Goal: Use online tool/utility: Utilize a website feature to perform a specific function

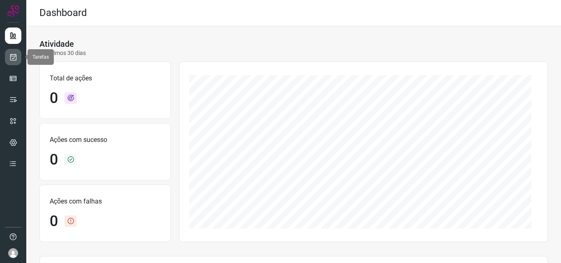
click at [18, 59] on link at bounding box center [13, 57] width 16 height 16
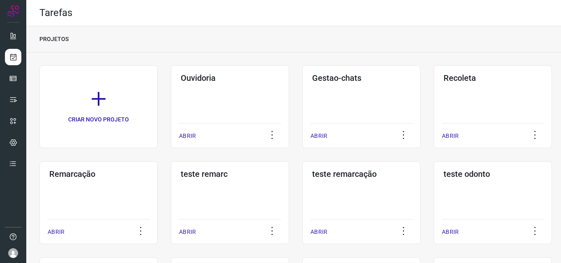
click at [92, 210] on div "Remarcação ABRIR" at bounding box center [98, 202] width 118 height 83
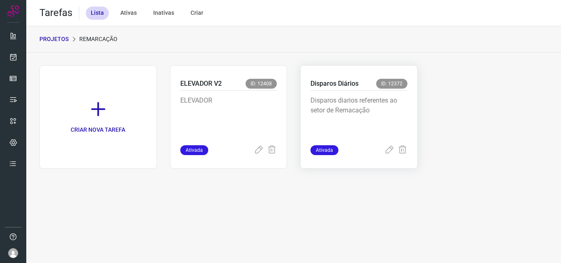
click at [343, 94] on div "Disparos diarios referentes ao setor de Remacação" at bounding box center [358, 118] width 97 height 55
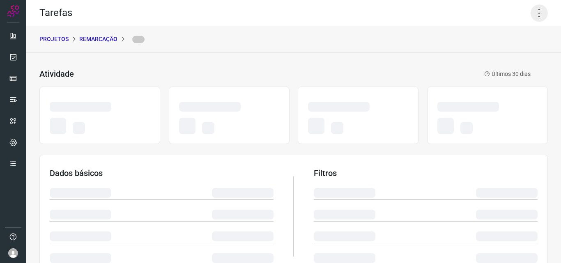
click at [530, 11] on icon at bounding box center [538, 13] width 17 height 17
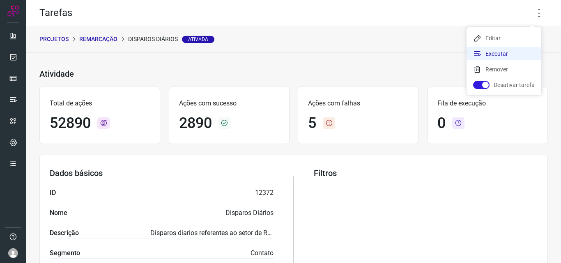
click at [511, 53] on li "Executar" at bounding box center [503, 53] width 75 height 13
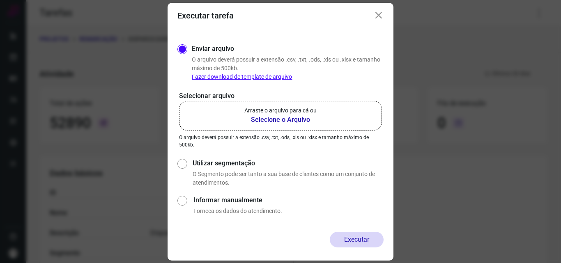
click at [315, 122] on b "Selecione o Arquivo" at bounding box center [280, 120] width 72 height 10
click at [0, 0] on input "Arraste o arquivo para cá ou Selecione o Arquivo" at bounding box center [0, 0] width 0 height 0
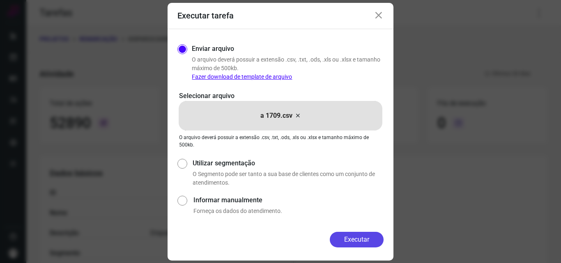
click at [355, 238] on button "Executar" at bounding box center [357, 240] width 54 height 16
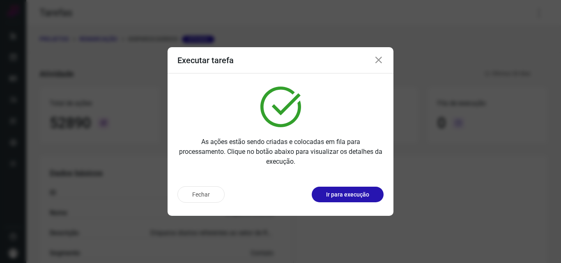
click at [362, 192] on p "Ir para execução" at bounding box center [347, 194] width 43 height 9
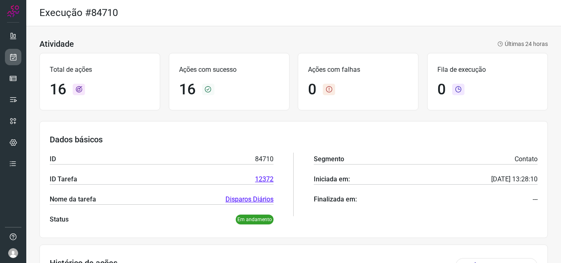
click at [10, 58] on icon at bounding box center [13, 57] width 9 height 8
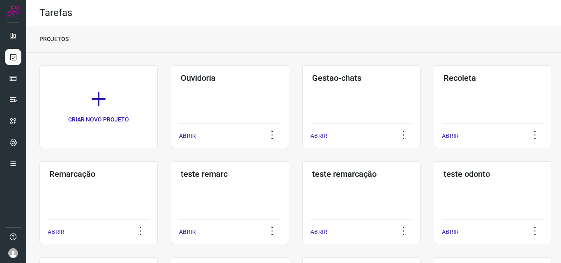
click at [96, 206] on div "Remarcação ABRIR" at bounding box center [98, 202] width 118 height 83
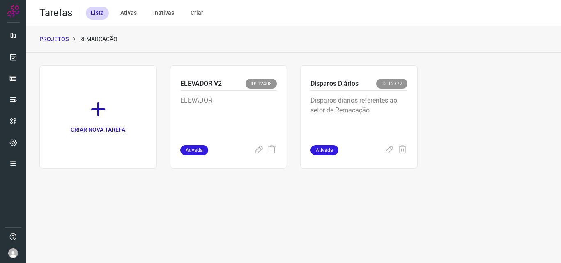
click at [410, 93] on div "Disparos Diários ID: 12372 Disparos diarios referentes ao setor de Remacação At…" at bounding box center [358, 116] width 117 height 103
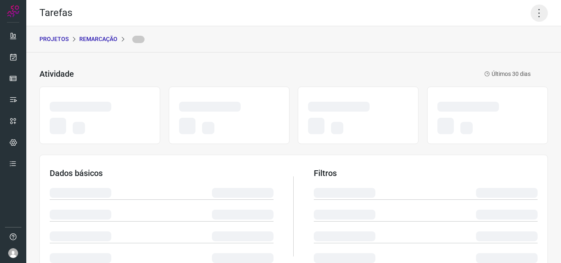
click at [530, 10] on icon at bounding box center [538, 13] width 17 height 17
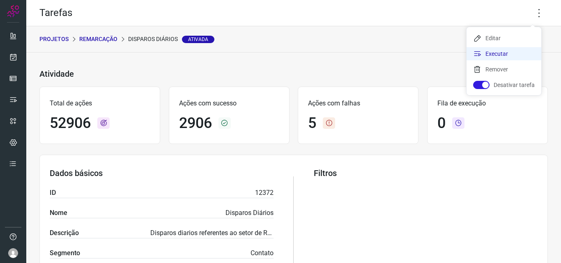
click at [501, 50] on li "Executar" at bounding box center [503, 53] width 75 height 13
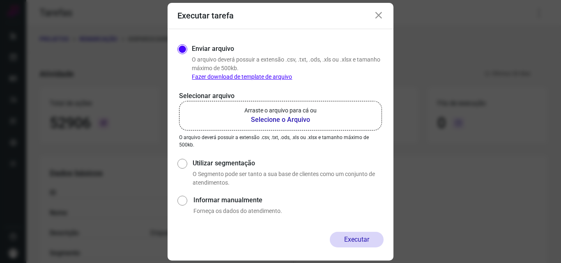
click at [266, 110] on p "Arraste o arquivo para cá ou" at bounding box center [280, 110] width 72 height 9
click at [0, 0] on input "Arraste o arquivo para cá ou Selecione o Arquivo" at bounding box center [0, 0] width 0 height 0
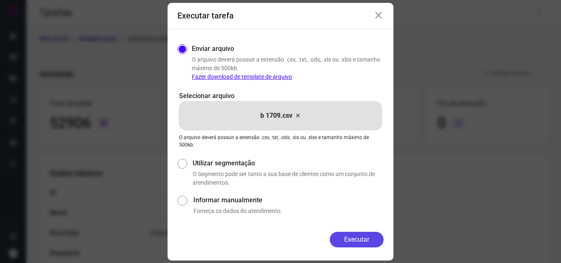
click at [362, 247] on button "Executar" at bounding box center [357, 240] width 54 height 16
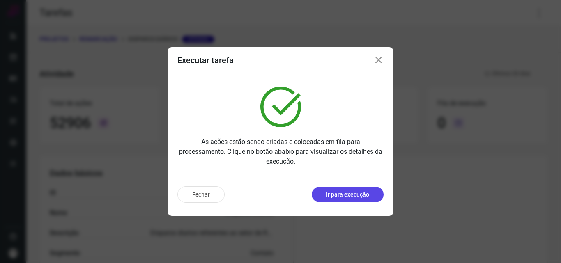
click at [348, 193] on p "Ir para execução" at bounding box center [347, 194] width 43 height 9
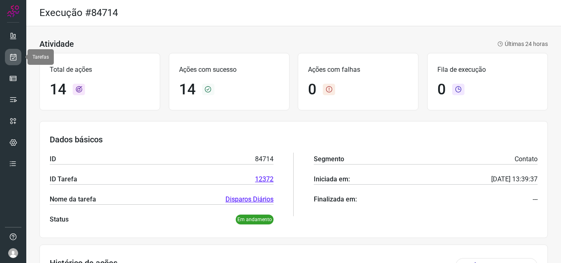
click at [17, 62] on link at bounding box center [13, 57] width 16 height 16
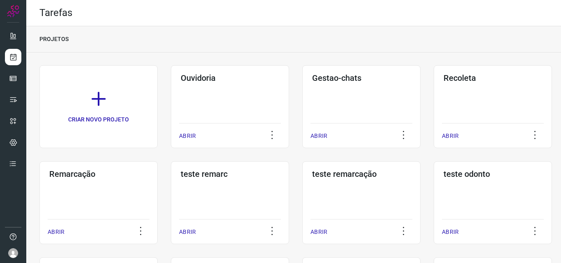
click at [116, 179] on div "Remarcação ABRIR" at bounding box center [98, 202] width 118 height 83
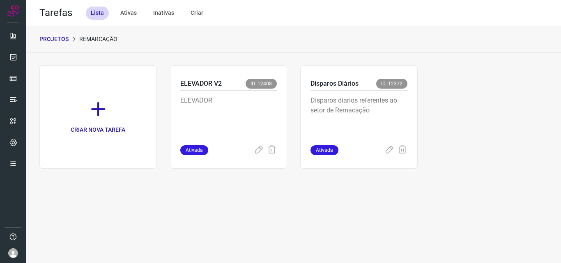
click at [371, 100] on p "Disparos diarios referentes ao setor de Remacação" at bounding box center [358, 116] width 97 height 41
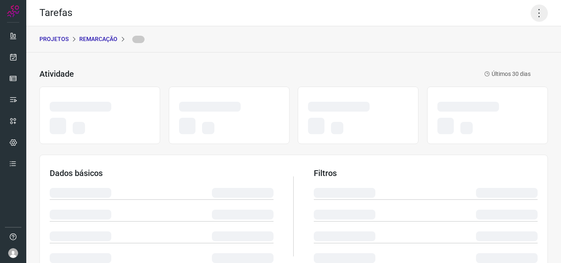
click at [530, 10] on icon at bounding box center [538, 13] width 17 height 17
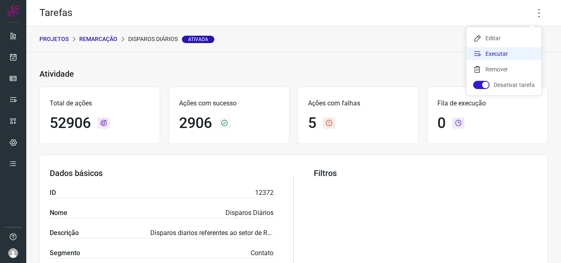
click at [495, 50] on li "Executar" at bounding box center [503, 53] width 75 height 13
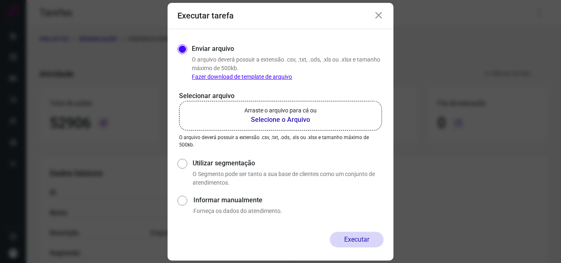
click at [299, 125] on label "Arraste o arquivo para cá ou Selecione o Arquivo" at bounding box center [280, 116] width 203 height 30
click at [0, 0] on input "Arraste o arquivo para cá ou Selecione o Arquivo" at bounding box center [0, 0] width 0 height 0
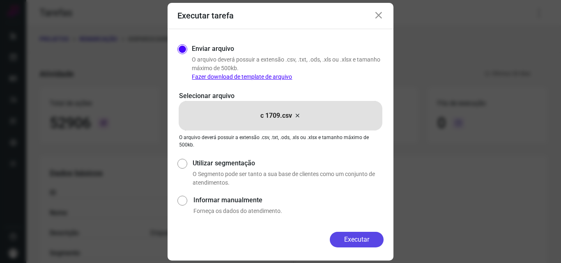
click at [350, 232] on button "Executar" at bounding box center [357, 240] width 54 height 16
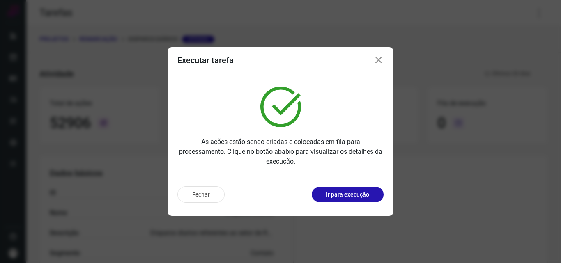
click at [342, 190] on button "Ir para execução" at bounding box center [348, 195] width 72 height 16
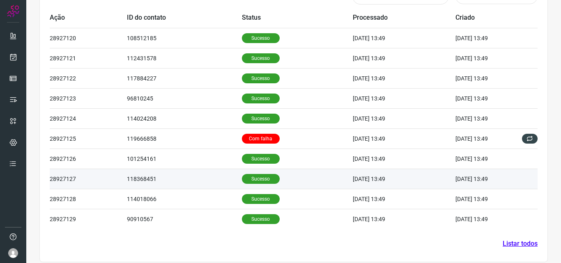
scroll to position [277, 0]
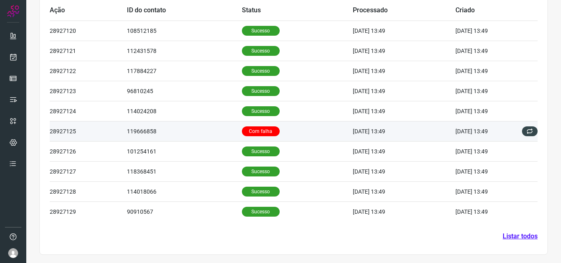
click at [304, 129] on td "Com falha" at bounding box center [297, 131] width 111 height 20
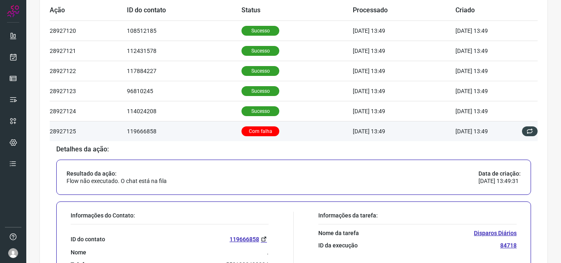
click at [258, 133] on p "Com falha" at bounding box center [260, 131] width 38 height 10
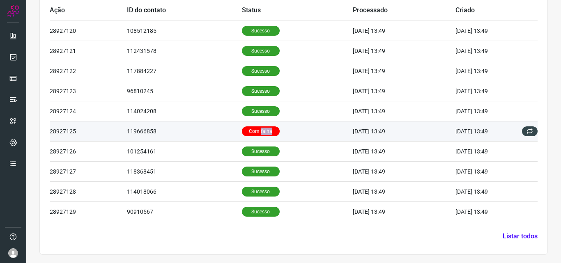
click at [258, 133] on p "Com falha" at bounding box center [261, 131] width 38 height 10
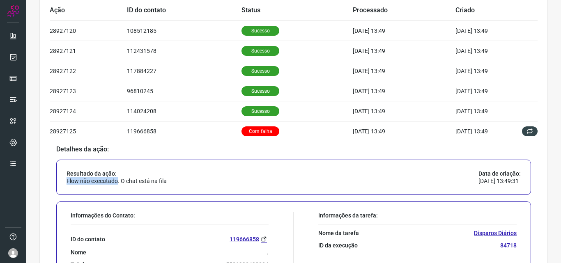
drag, startPoint x: 118, startPoint y: 182, endPoint x: 163, endPoint y: 175, distance: 45.6
click at [163, 175] on div "Resultado da ação: Flow não executado. O chat está na fila" at bounding box center [116, 177] width 100 height 15
click at [201, 169] on div "Resultado da ação: Flow não executado. O chat está na fila Data de criação: 17/…" at bounding box center [293, 177] width 475 height 35
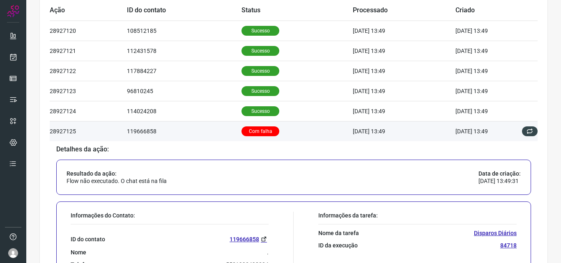
click at [448, 138] on td "17/09/25 13:49" at bounding box center [404, 131] width 103 height 20
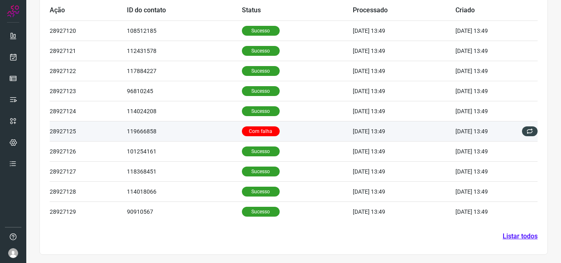
click at [448, 138] on td "17/09/25 13:49" at bounding box center [404, 131] width 103 height 20
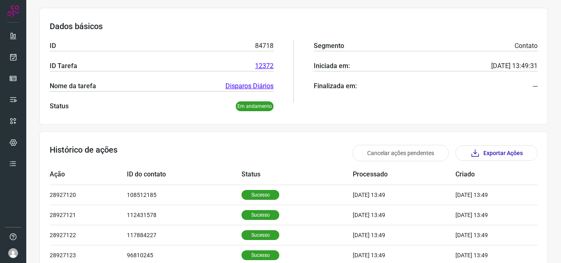
scroll to position [0, 0]
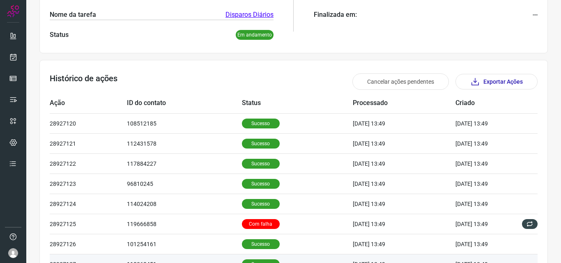
scroll to position [277, 0]
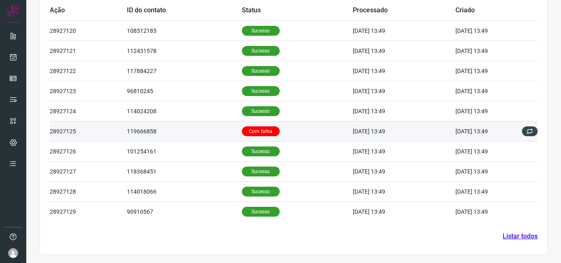
click at [257, 132] on p "Com falha" at bounding box center [261, 131] width 38 height 10
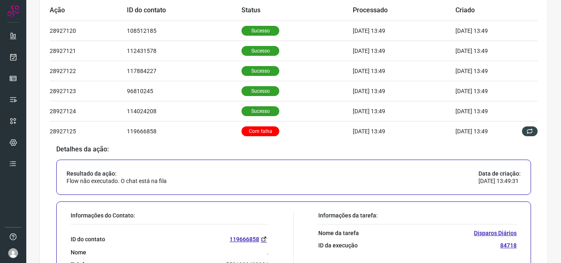
click at [478, 180] on p "[DATE] 13:49:31" at bounding box center [499, 180] width 42 height 7
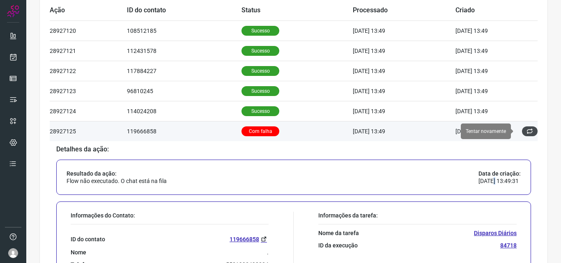
click at [527, 131] on button at bounding box center [530, 131] width 16 height 10
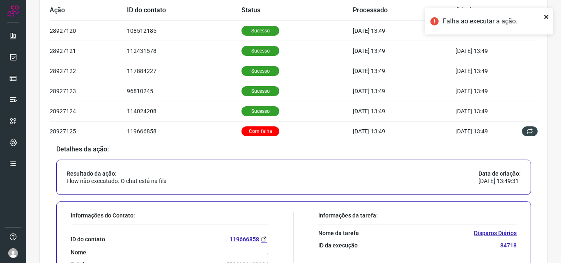
click at [545, 16] on icon "close" at bounding box center [546, 17] width 4 height 4
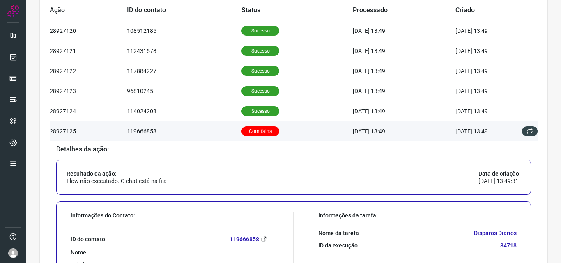
click at [244, 130] on p "Com falha" at bounding box center [260, 131] width 38 height 10
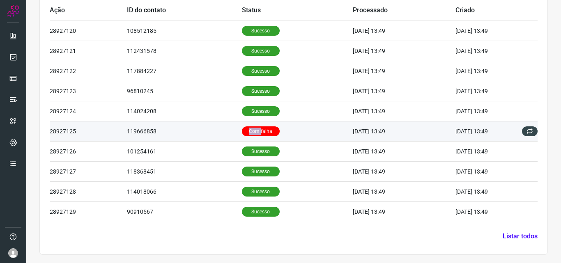
click at [244, 130] on p "Com falha" at bounding box center [261, 131] width 38 height 10
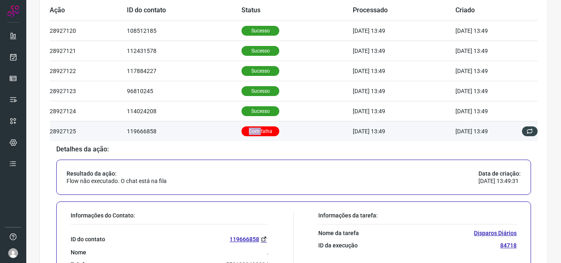
click at [248, 127] on p "Com falha" at bounding box center [260, 131] width 38 height 10
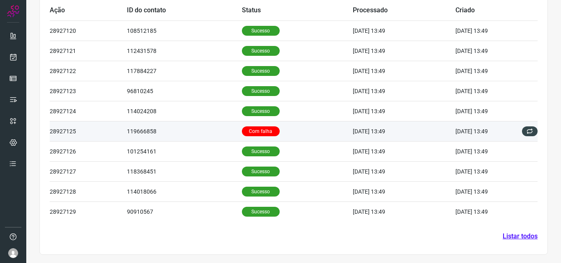
click at [248, 127] on p "Com falha" at bounding box center [261, 131] width 38 height 10
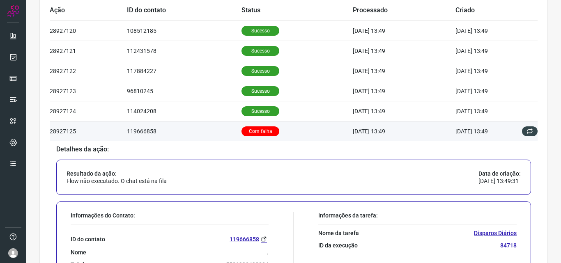
click at [248, 127] on p "Com falha" at bounding box center [260, 131] width 38 height 10
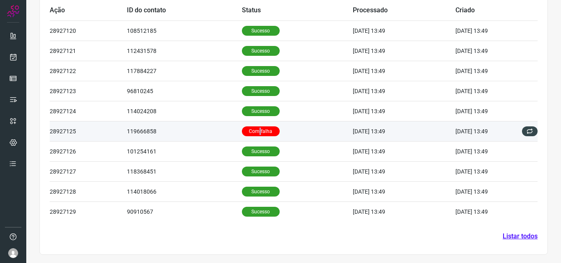
click at [248, 127] on p "Com falha" at bounding box center [261, 131] width 38 height 10
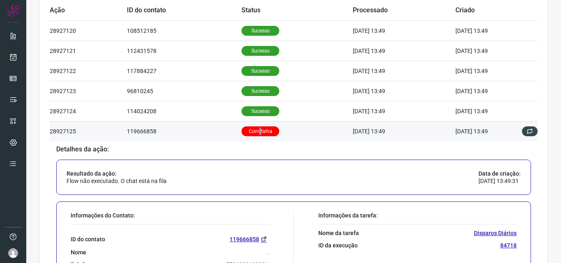
scroll to position [319, 0]
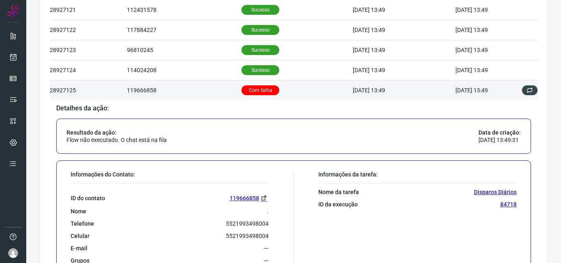
click at [257, 90] on p "Com falha" at bounding box center [260, 90] width 38 height 10
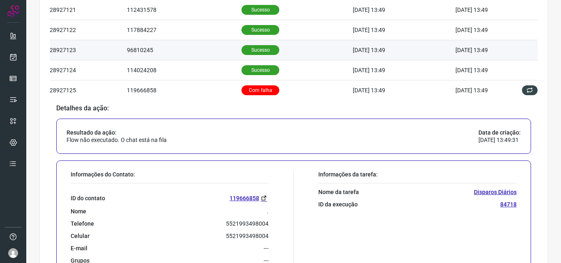
scroll to position [277, 0]
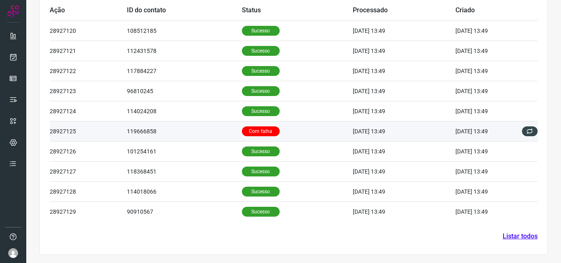
click at [248, 124] on td "Com falha" at bounding box center [297, 131] width 111 height 20
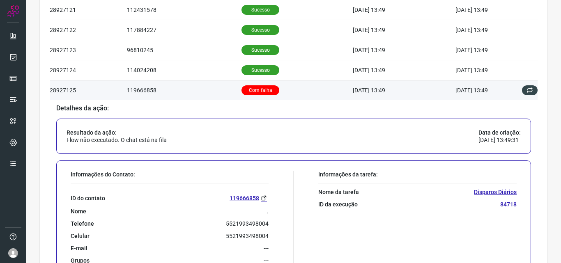
scroll to position [360, 0]
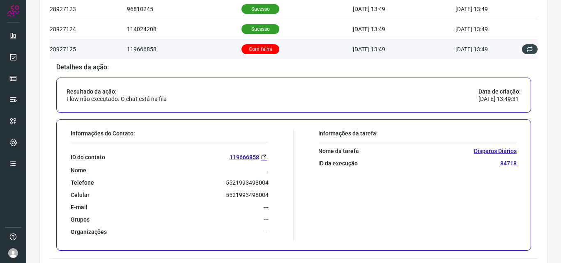
click at [261, 46] on p "Com falha" at bounding box center [260, 49] width 38 height 10
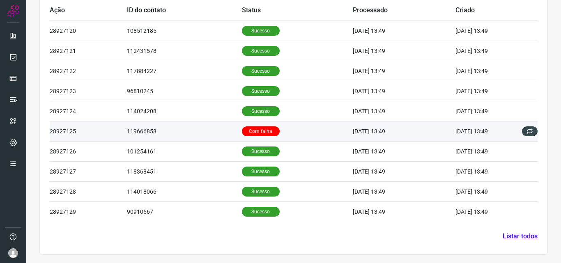
click at [242, 139] on td "Com falha" at bounding box center [297, 131] width 111 height 20
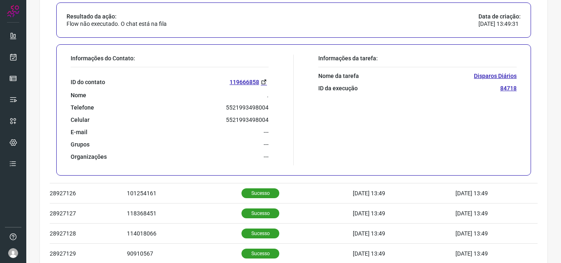
scroll to position [442, 0]
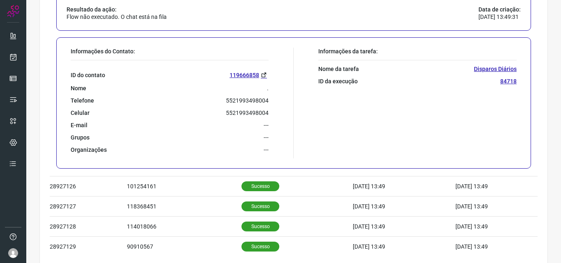
click at [250, 97] on p "5521993498004" at bounding box center [247, 100] width 43 height 7
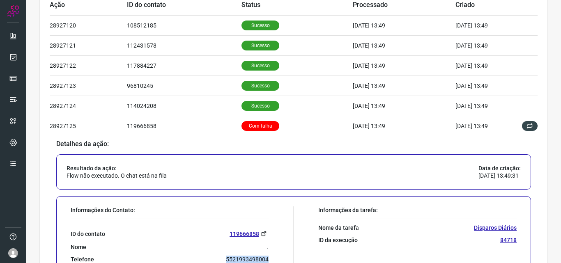
scroll to position [277, 0]
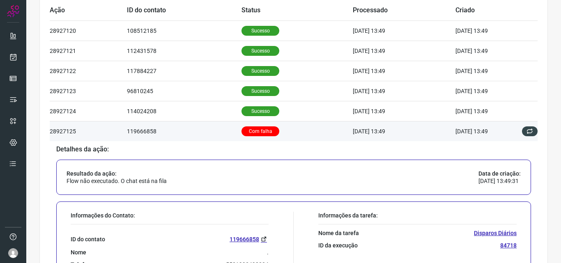
click at [264, 133] on p "Com falha" at bounding box center [260, 131] width 38 height 10
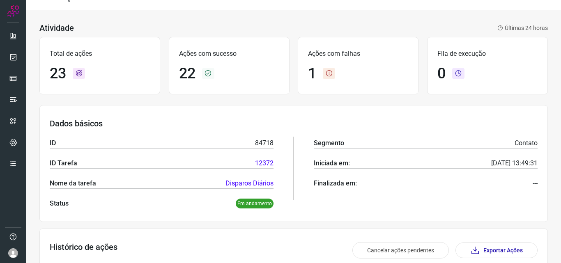
scroll to position [0, 0]
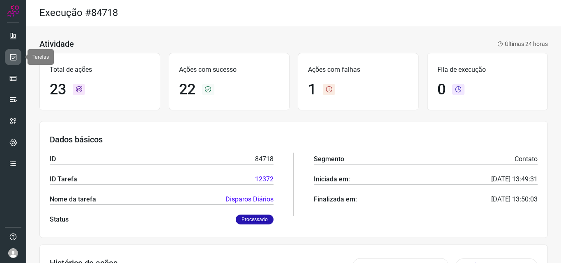
click at [17, 50] on link at bounding box center [13, 57] width 16 height 16
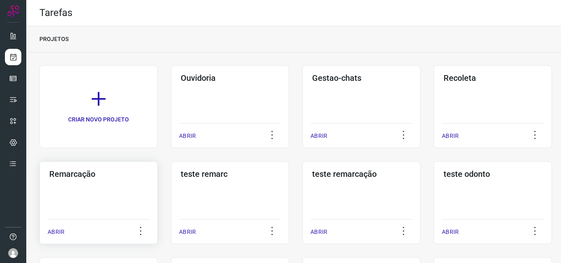
click at [130, 180] on div "Remarcação ABRIR" at bounding box center [98, 202] width 118 height 83
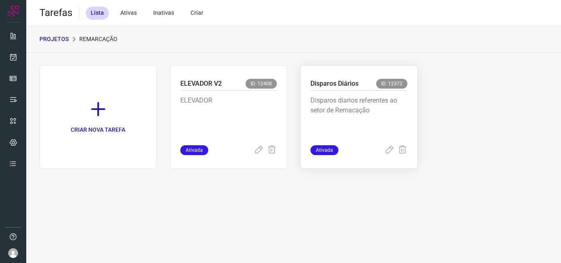
click at [380, 99] on p "Disparos diarios referentes ao setor de Remacação" at bounding box center [358, 116] width 97 height 41
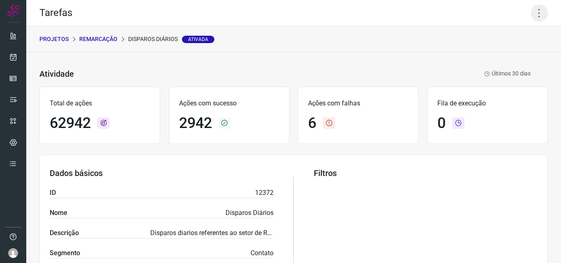
click at [530, 12] on icon at bounding box center [538, 13] width 17 height 17
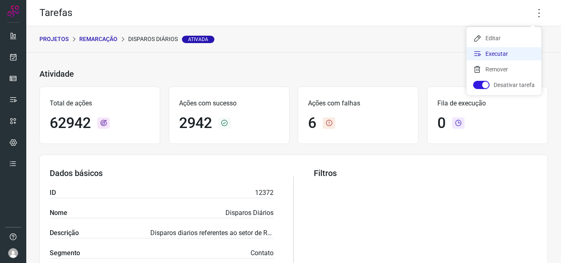
click at [502, 55] on li "Executar" at bounding box center [503, 53] width 75 height 13
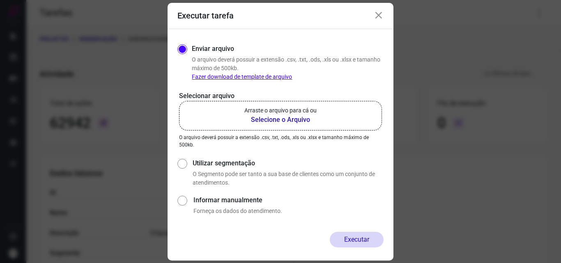
click at [274, 121] on b "Selecione o Arquivo" at bounding box center [280, 120] width 72 height 10
click at [0, 0] on input "Arraste o arquivo para cá ou Selecione o Arquivo" at bounding box center [0, 0] width 0 height 0
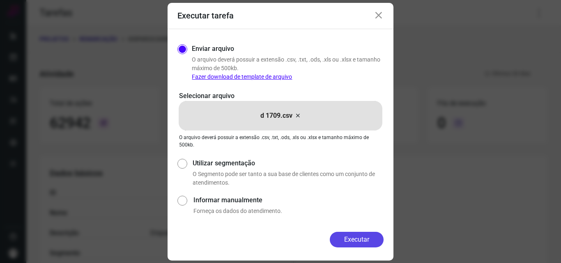
click at [355, 239] on button "Executar" at bounding box center [357, 240] width 54 height 16
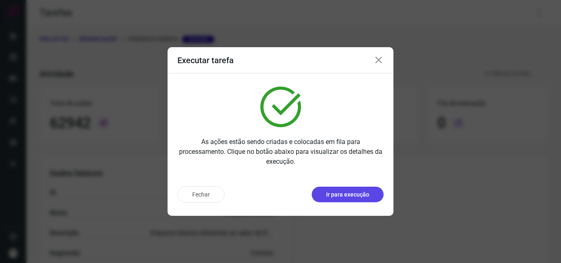
click at [370, 191] on button "Ir para execução" at bounding box center [348, 195] width 72 height 16
